Goal: Task Accomplishment & Management: Use online tool/utility

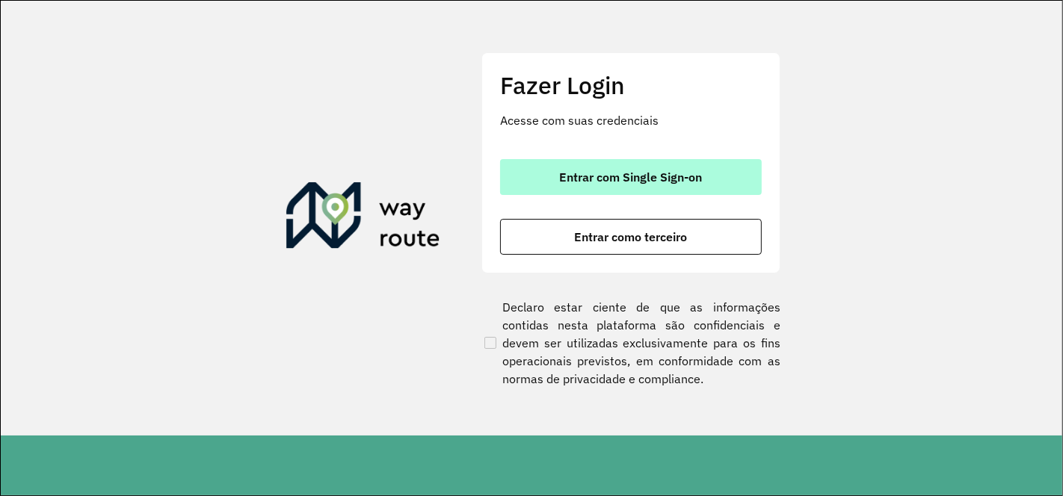
click at [626, 171] on span "Entrar com Single Sign-on" at bounding box center [631, 177] width 143 height 12
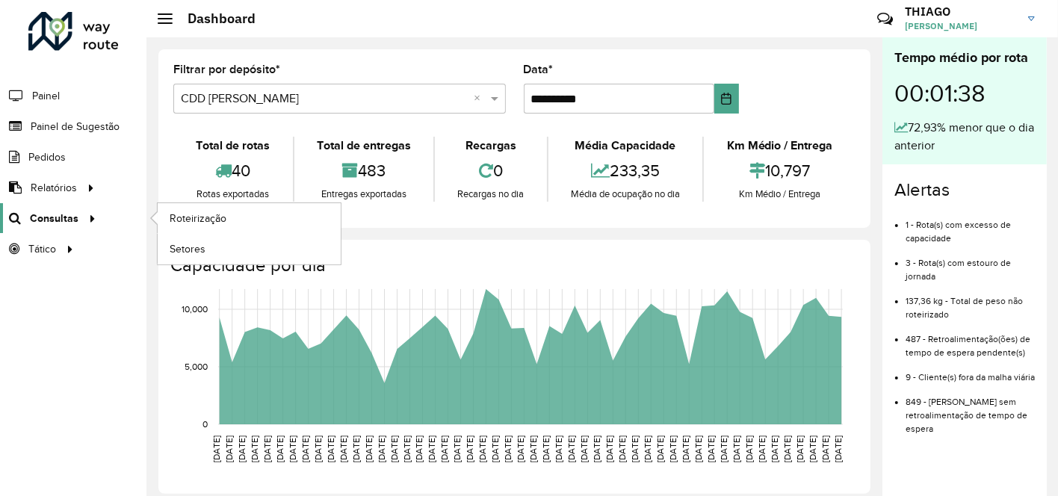
click at [64, 217] on span "Consultas" at bounding box center [54, 219] width 49 height 16
click at [182, 217] on span "Roteirização" at bounding box center [200, 219] width 61 height 16
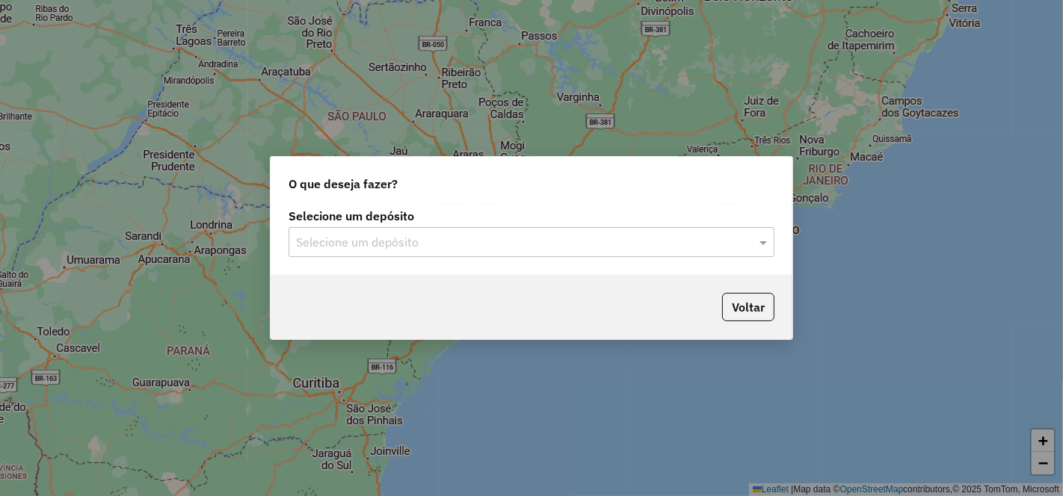
click at [377, 257] on div "Selecione um depósito Selecione um depósito" at bounding box center [532, 240] width 522 height 70
click at [389, 247] on input "text" at bounding box center [516, 243] width 441 height 18
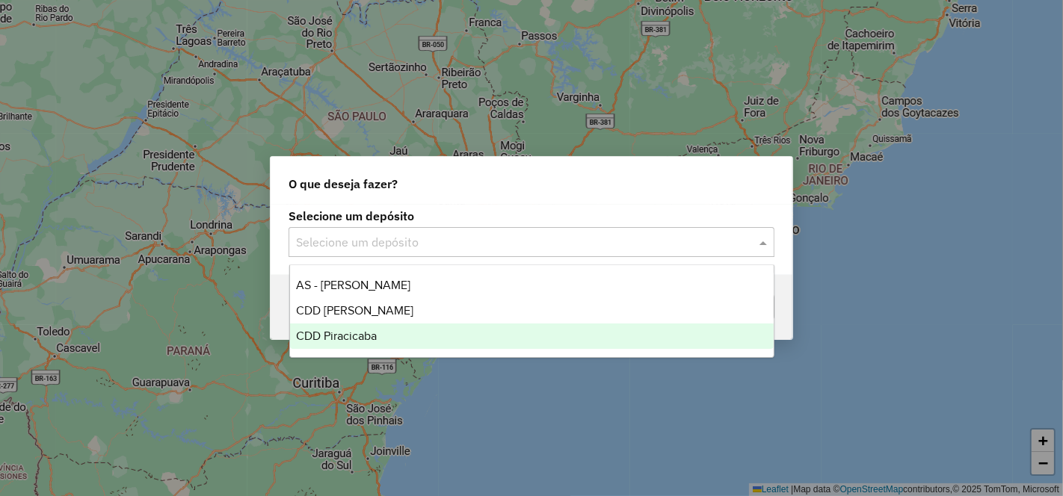
click at [362, 339] on span "CDD Piracicaba" at bounding box center [336, 336] width 81 height 13
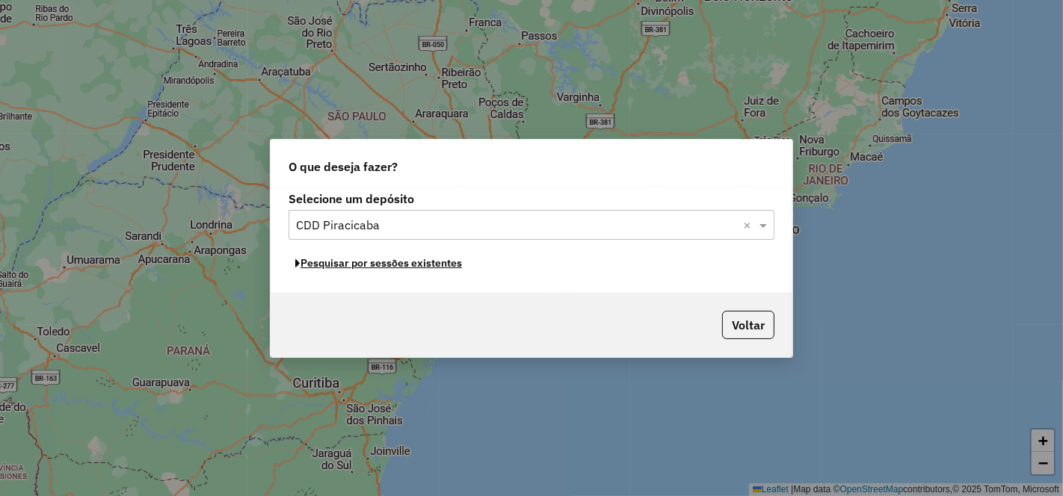
click at [377, 265] on button "Pesquisar por sessões existentes" at bounding box center [378, 263] width 180 height 23
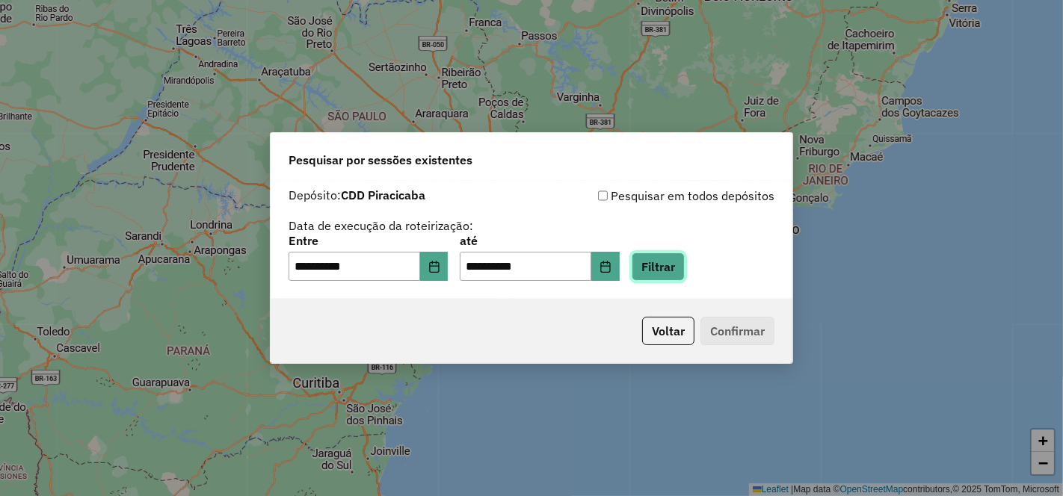
click at [681, 264] on button "Filtrar" at bounding box center [658, 267] width 53 height 28
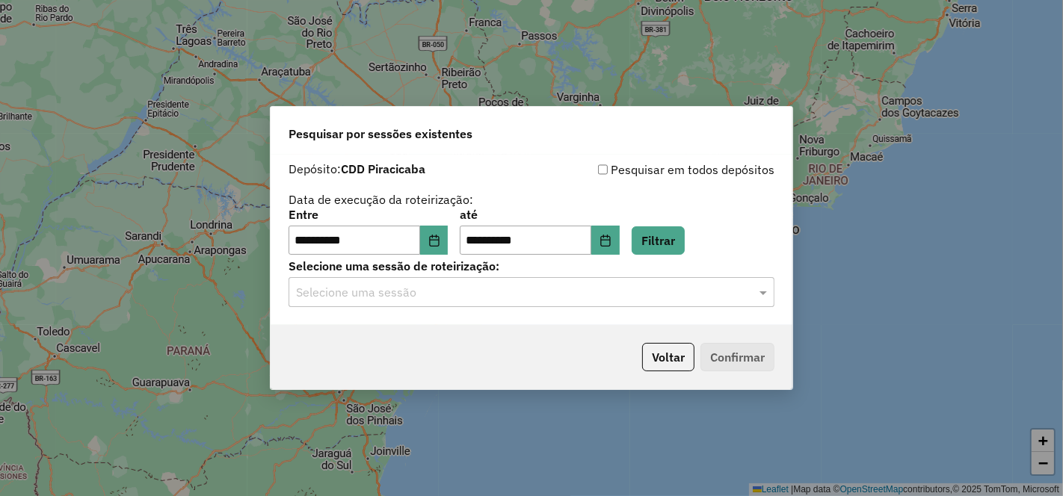
click at [354, 291] on input "text" at bounding box center [516, 293] width 441 height 18
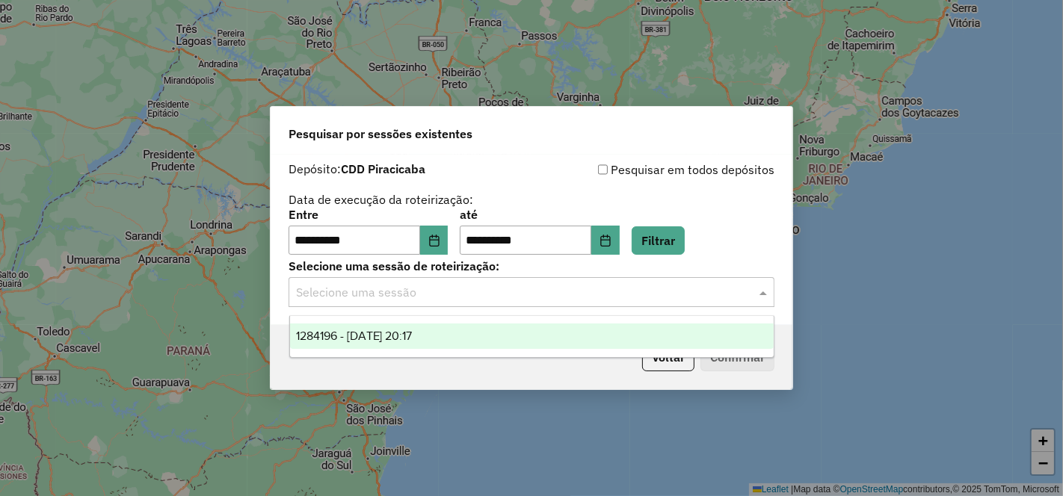
click at [363, 334] on span "1284196 - [DATE] 20:17" at bounding box center [354, 336] width 117 height 13
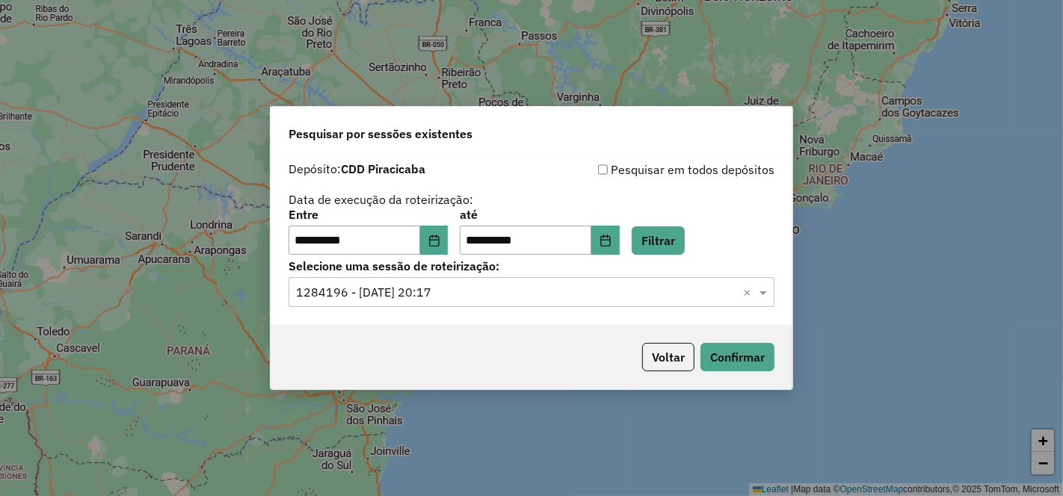
click at [698, 352] on p-footer "Voltar Confirmar" at bounding box center [705, 357] width 138 height 28
click at [728, 357] on button "Confirmar" at bounding box center [737, 357] width 74 height 28
